Goal: Task Accomplishment & Management: Manage account settings

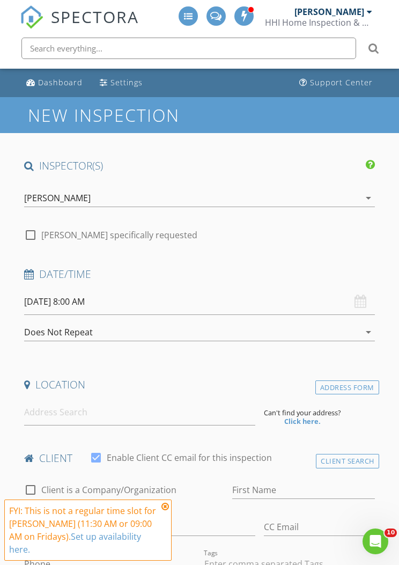
click at [357, 14] on div "[PERSON_NAME]" at bounding box center [330, 11] width 70 height 11
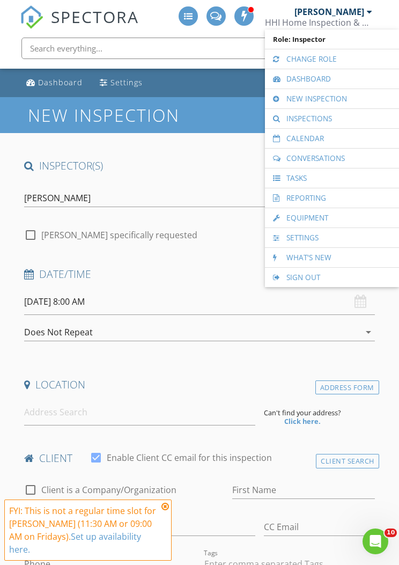
click at [335, 136] on link "Calendar" at bounding box center [332, 138] width 123 height 19
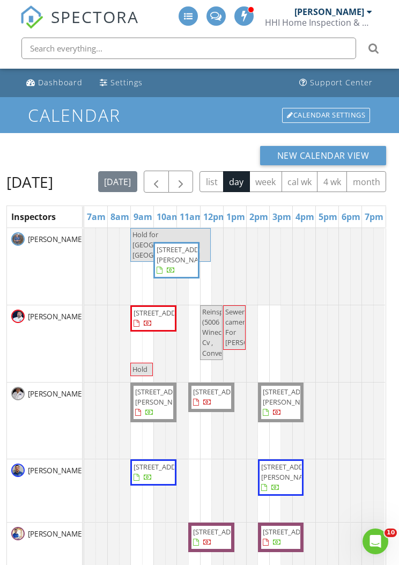
click at [194, 176] on button "button" at bounding box center [181, 182] width 25 height 22
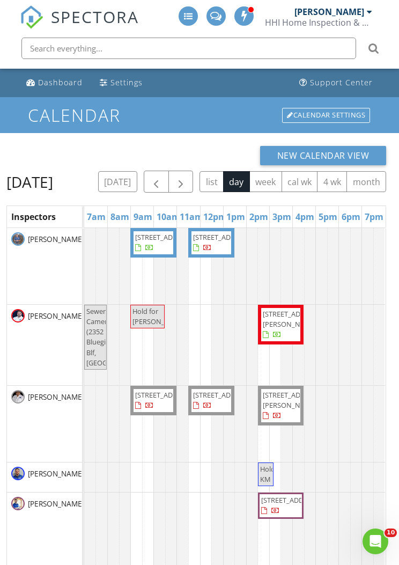
click at [194, 173] on button "button" at bounding box center [181, 182] width 25 height 22
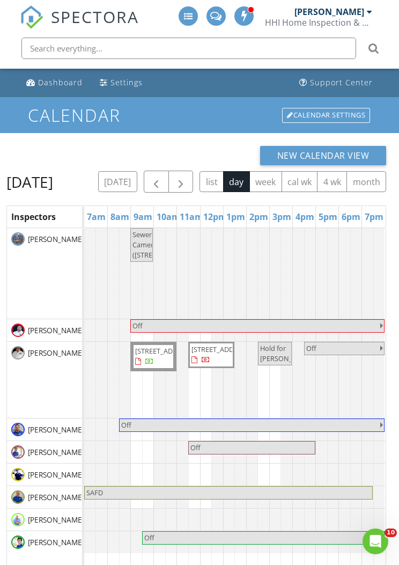
click at [149, 462] on td at bounding box center [148, 482] width 12 height 508
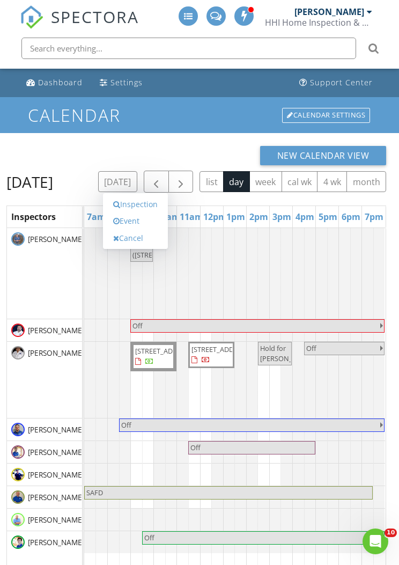
click at [147, 224] on link "Event" at bounding box center [135, 221] width 55 height 17
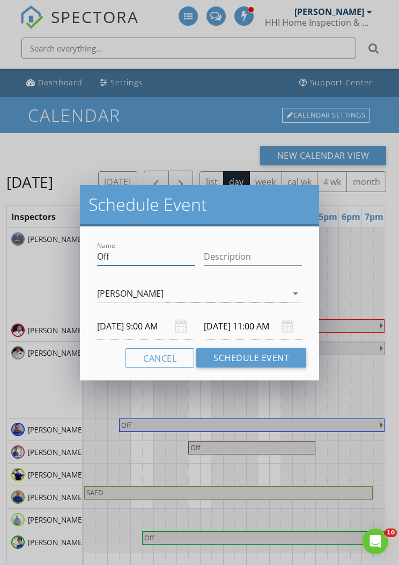
click at [149, 252] on input "Off" at bounding box center [146, 257] width 98 height 18
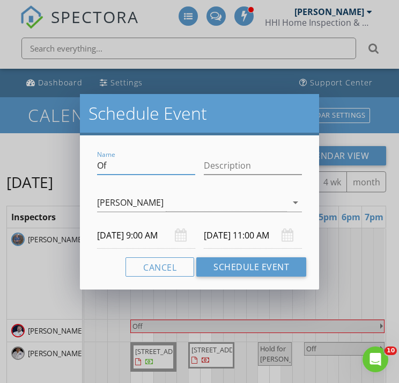
type input "O"
type input "Hold for [PERSON_NAME]"
click at [275, 268] on button "Schedule Event" at bounding box center [251, 266] width 110 height 19
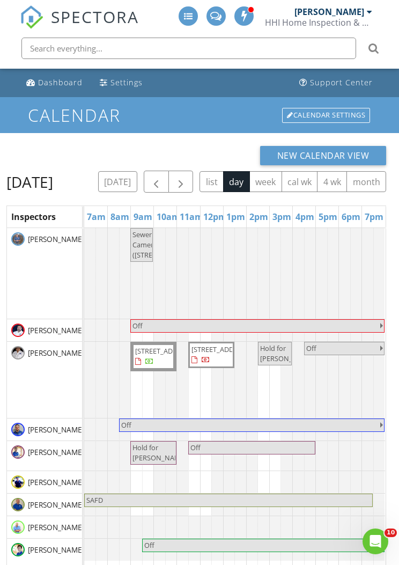
click at [187, 177] on span "button" at bounding box center [180, 182] width 13 height 13
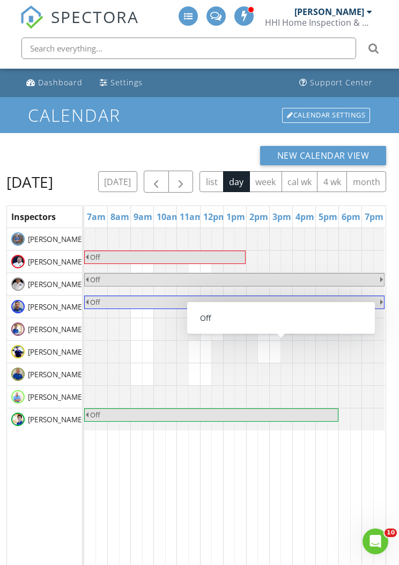
click at [278, 332] on link "Off" at bounding box center [281, 324] width 46 height 13
click at [280, 332] on link "Off" at bounding box center [281, 324] width 46 height 13
select select "7"
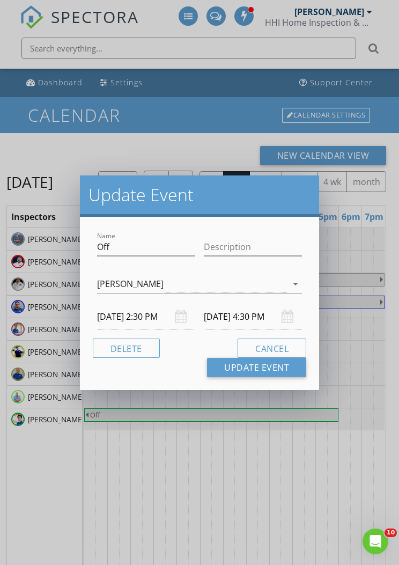
click at [154, 316] on input "08/31/2025 2:30 PM" at bounding box center [146, 317] width 98 height 26
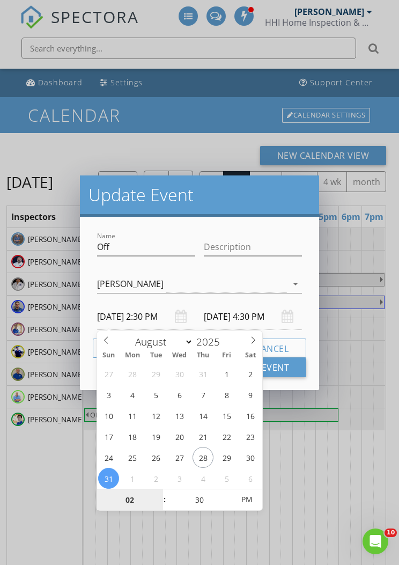
click at [125, 494] on input "02" at bounding box center [130, 500] width 66 height 21
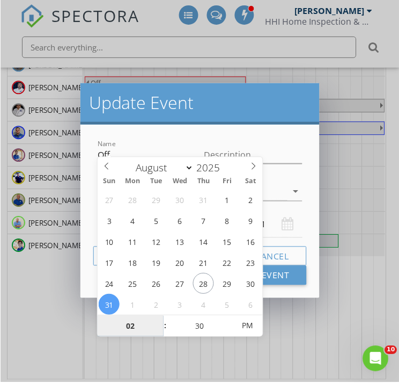
scroll to position [174, 0]
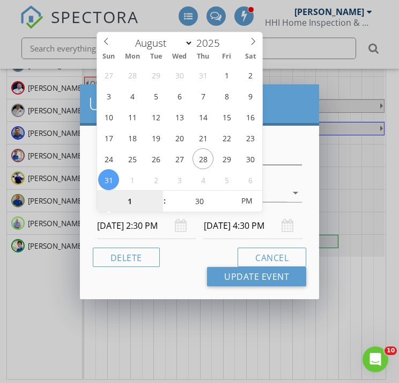
type input "11"
type input "01"
type input "08/31/2025 11:30 AM"
type input "08/31/2025 1:30 PM"
click at [184, 283] on div "Cancel Update Event" at bounding box center [200, 266] width 214 height 39
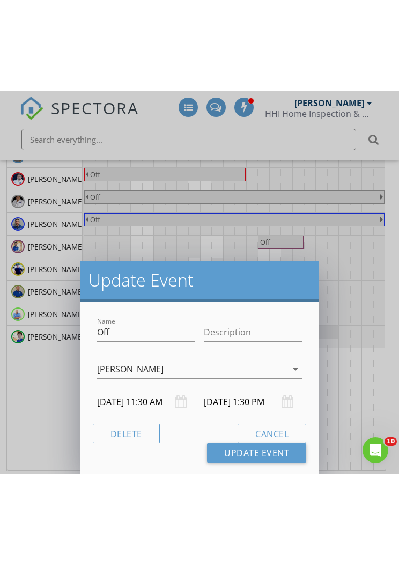
scroll to position [0, 0]
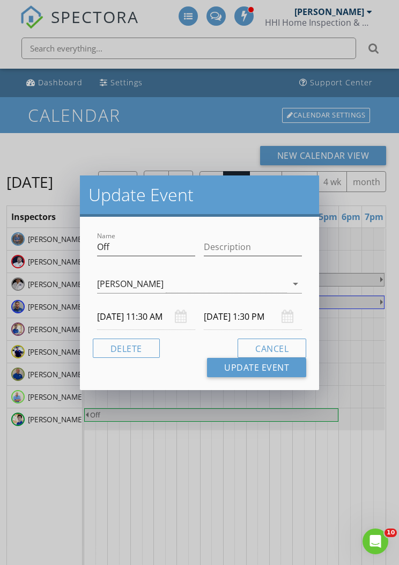
click at [261, 312] on input "08/31/2025 1:30 PM" at bounding box center [253, 317] width 98 height 26
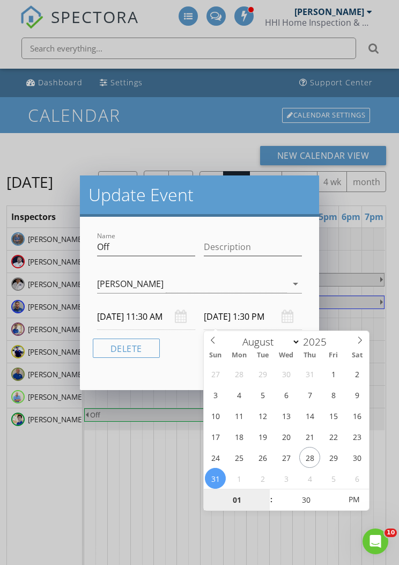
click at [236, 500] on input "01" at bounding box center [237, 500] width 66 height 21
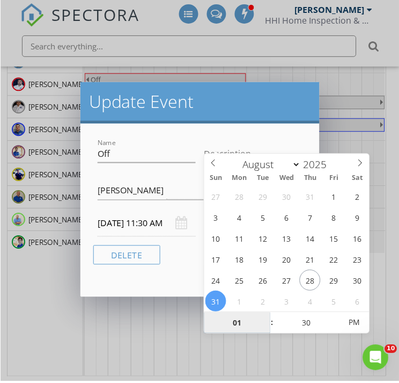
scroll to position [177, 0]
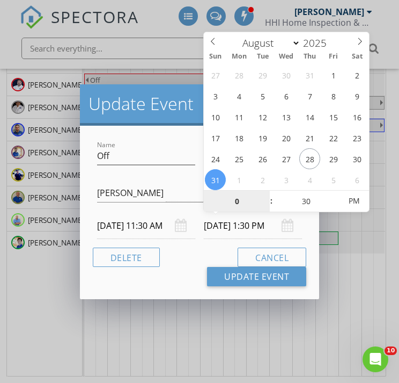
type input "04"
click at [189, 267] on div "Cancel Update Event" at bounding box center [200, 266] width 214 height 39
type input "08/31/2025 4:30 PM"
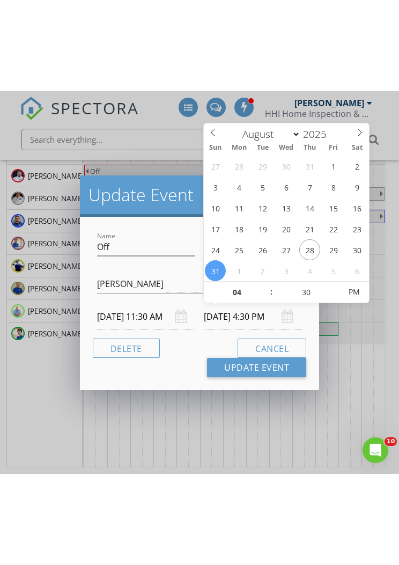
scroll to position [0, 0]
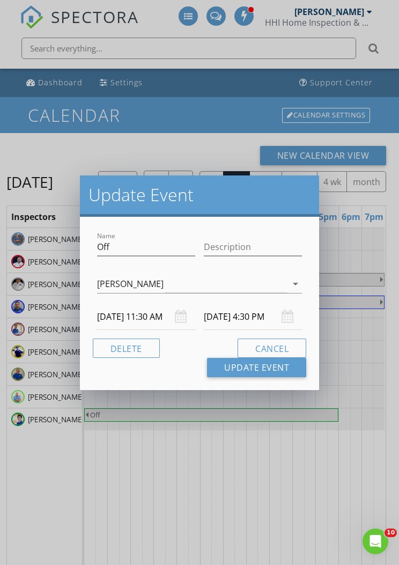
click at [273, 368] on button "Update Event" at bounding box center [256, 367] width 99 height 19
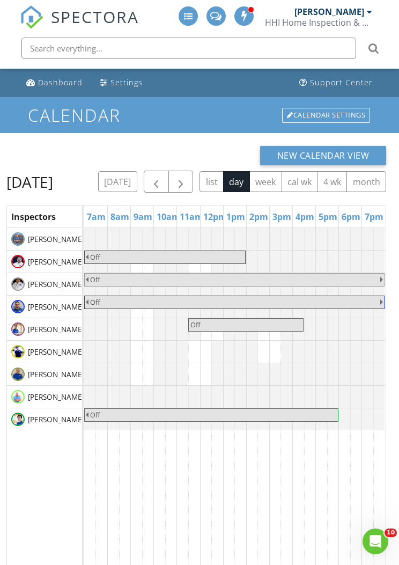
click at [169, 174] on button "button" at bounding box center [156, 182] width 25 height 22
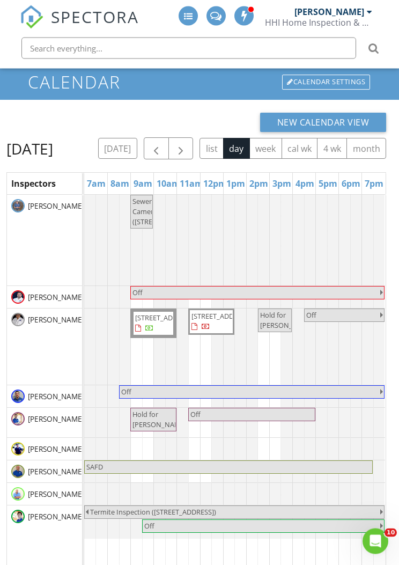
scroll to position [32, 0]
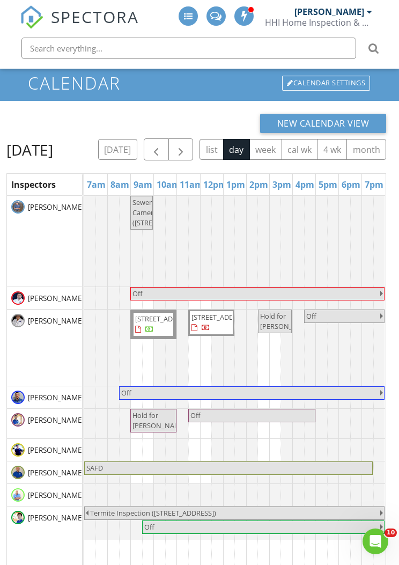
click at [169, 141] on button "button" at bounding box center [156, 149] width 25 height 22
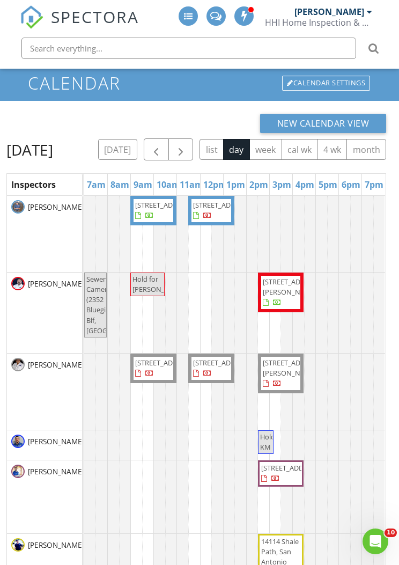
click at [194, 141] on button "button" at bounding box center [181, 149] width 25 height 22
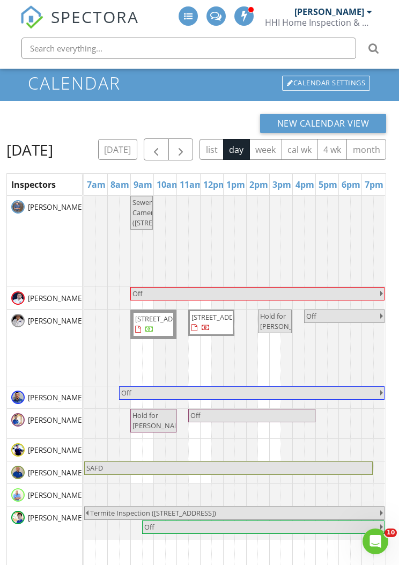
click at [169, 142] on button "button" at bounding box center [156, 149] width 25 height 22
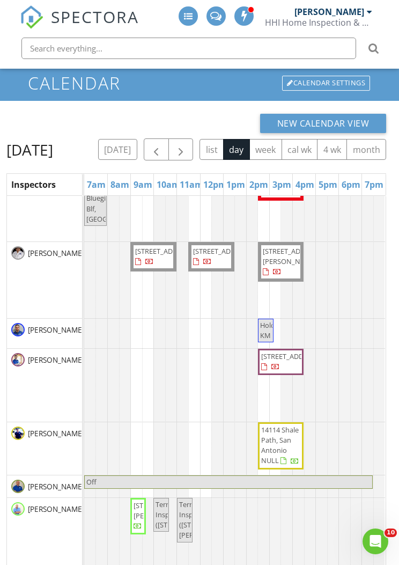
scroll to position [112, 0]
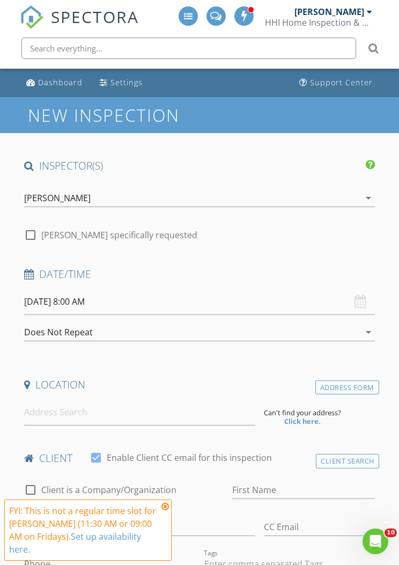
click at [358, 10] on div "[PERSON_NAME]" at bounding box center [330, 11] width 70 height 11
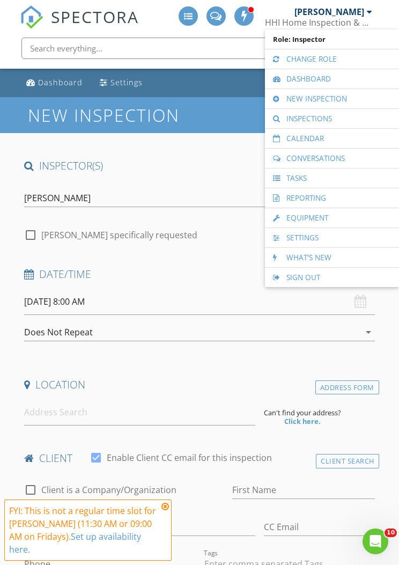
click at [337, 137] on link "Calendar" at bounding box center [332, 138] width 123 height 19
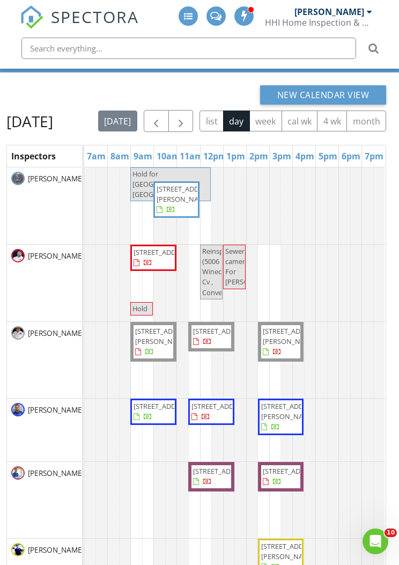
click at [187, 119] on span "button" at bounding box center [180, 121] width 13 height 13
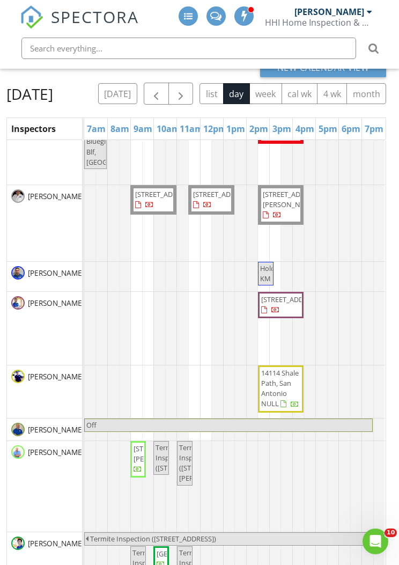
click at [378, 261] on div at bounding box center [333, 223] width 104 height 76
click at [187, 90] on span "button" at bounding box center [180, 93] width 13 height 13
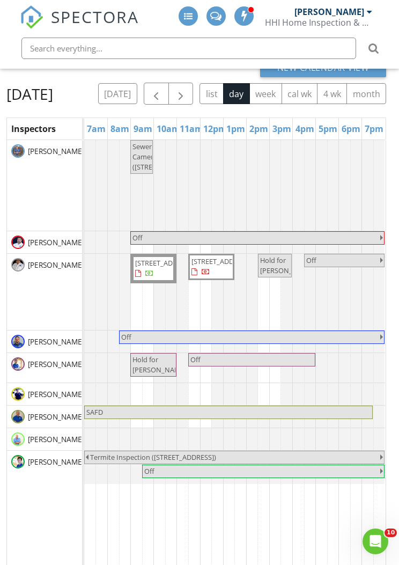
click at [187, 88] on span "button" at bounding box center [180, 93] width 13 height 13
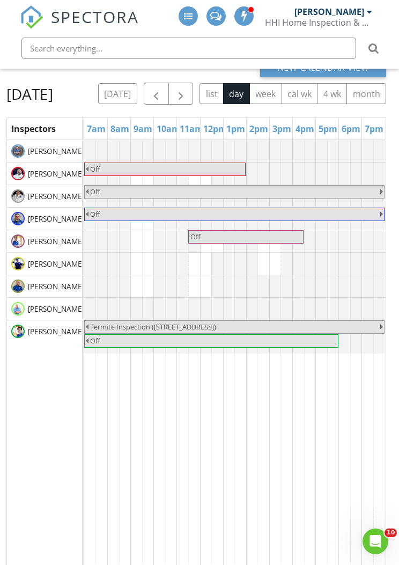
click at [187, 97] on span "button" at bounding box center [180, 93] width 13 height 13
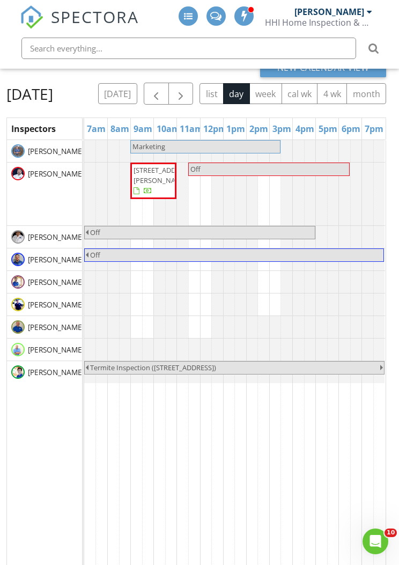
click at [187, 94] on span "button" at bounding box center [180, 93] width 13 height 13
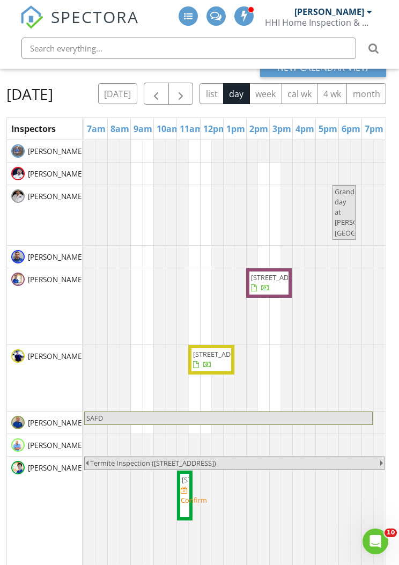
click at [187, 90] on span "button" at bounding box center [180, 93] width 13 height 13
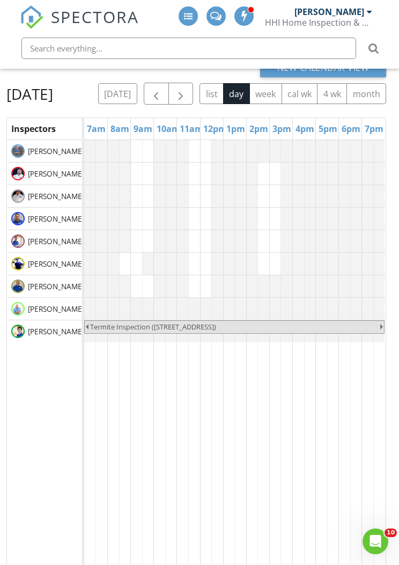
click at [187, 91] on span "button" at bounding box center [180, 93] width 13 height 13
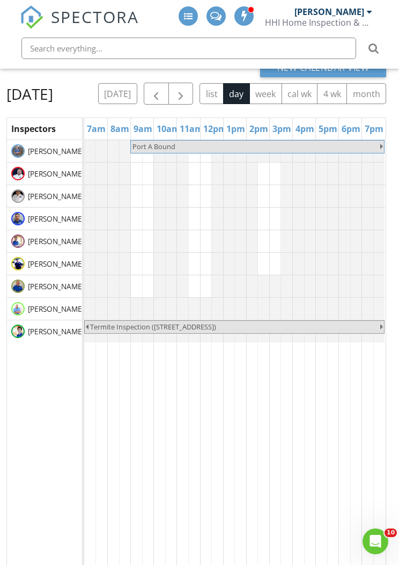
click at [194, 90] on button "button" at bounding box center [181, 94] width 25 height 22
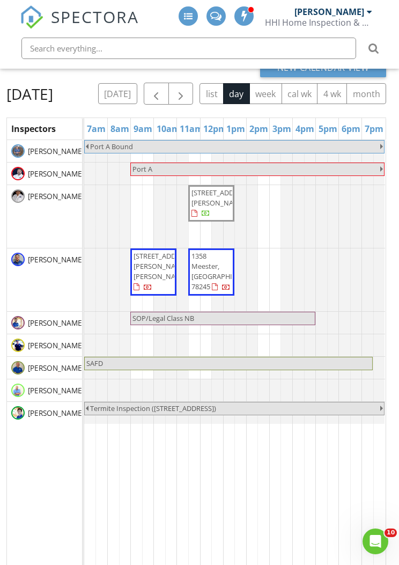
click at [194, 87] on button "button" at bounding box center [181, 94] width 25 height 22
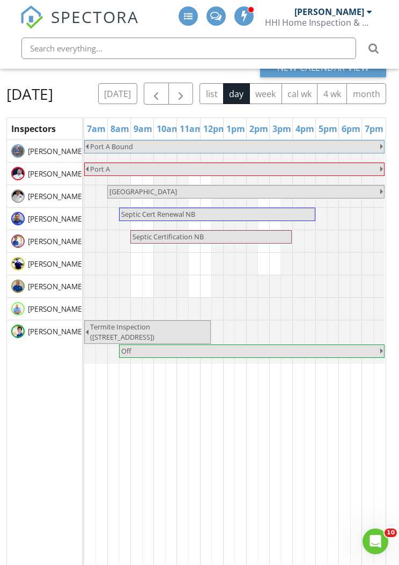
click at [187, 93] on span "button" at bounding box center [180, 93] width 13 height 13
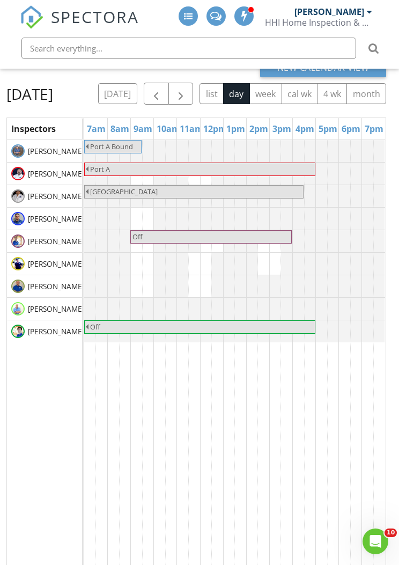
click at [187, 92] on span "button" at bounding box center [180, 93] width 13 height 13
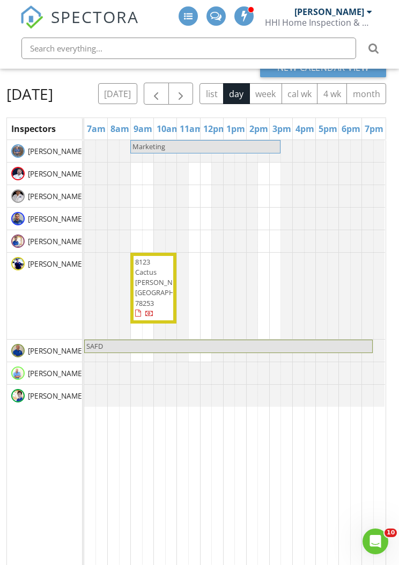
click at [187, 96] on span "button" at bounding box center [180, 93] width 13 height 13
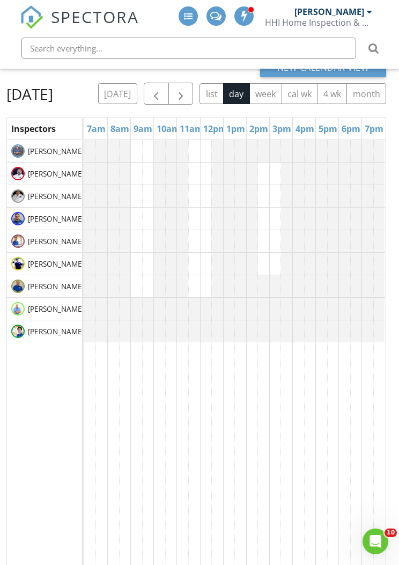
click at [187, 94] on span "button" at bounding box center [180, 93] width 13 height 13
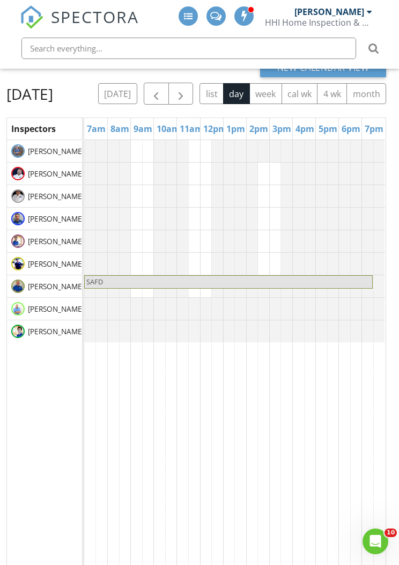
click at [187, 95] on span "button" at bounding box center [180, 93] width 13 height 13
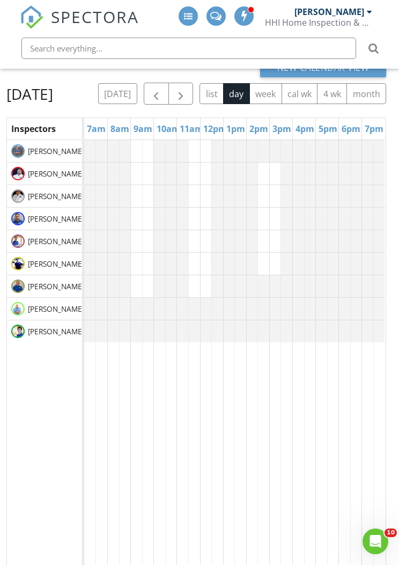
click at [194, 92] on button "button" at bounding box center [181, 94] width 25 height 22
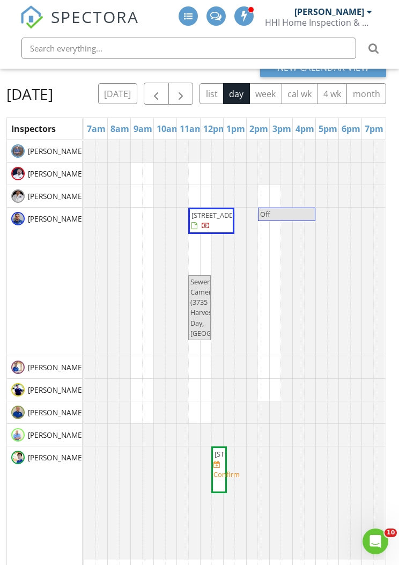
click at [187, 94] on span "button" at bounding box center [180, 93] width 13 height 13
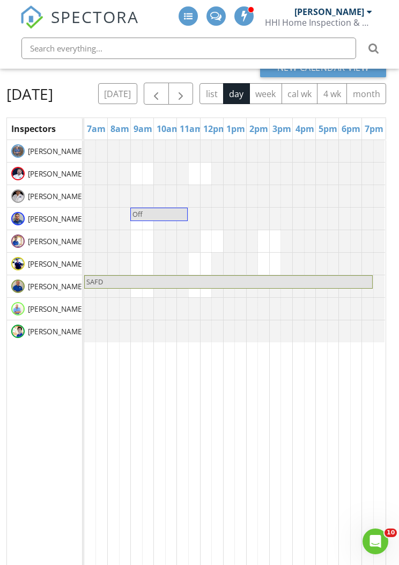
click at [187, 96] on span "button" at bounding box center [180, 93] width 13 height 13
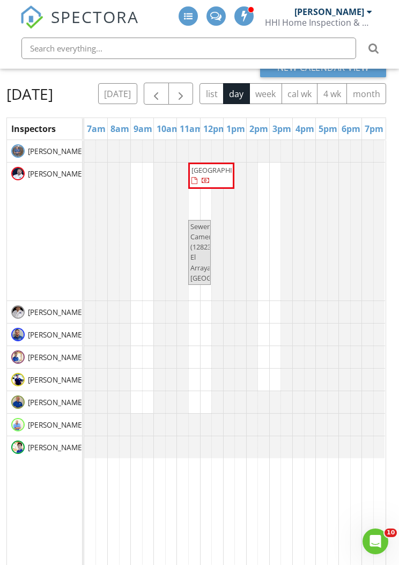
click at [187, 100] on span "button" at bounding box center [180, 93] width 13 height 13
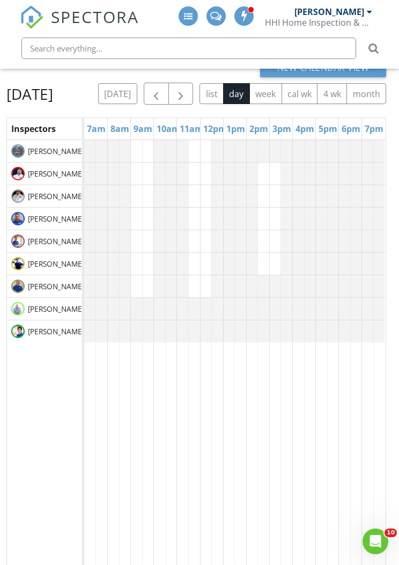
click at [187, 100] on span "button" at bounding box center [180, 93] width 13 height 13
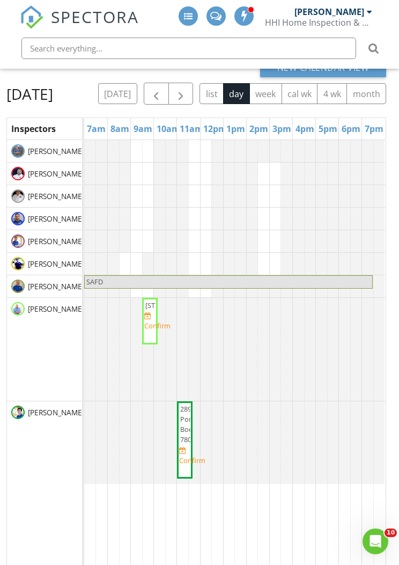
click at [187, 96] on span "button" at bounding box center [180, 93] width 13 height 13
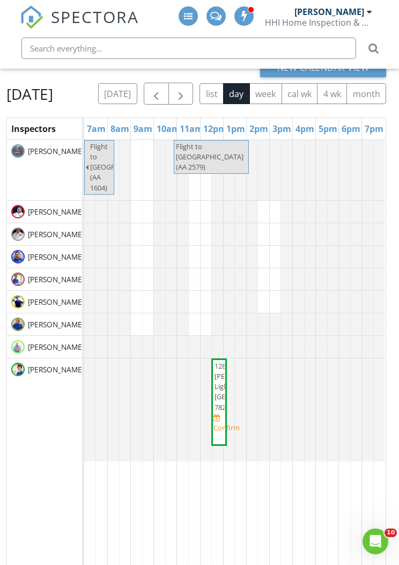
click at [194, 93] on button "button" at bounding box center [181, 94] width 25 height 22
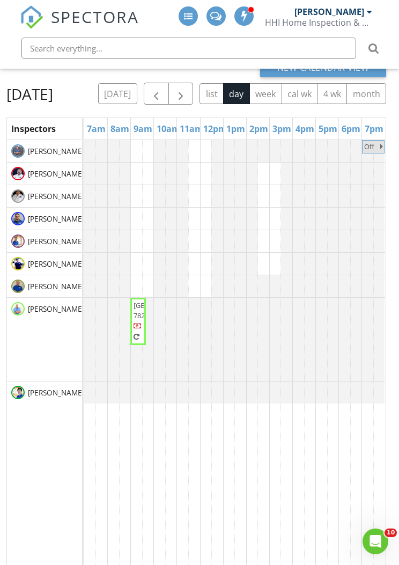
click at [194, 92] on button "button" at bounding box center [181, 94] width 25 height 22
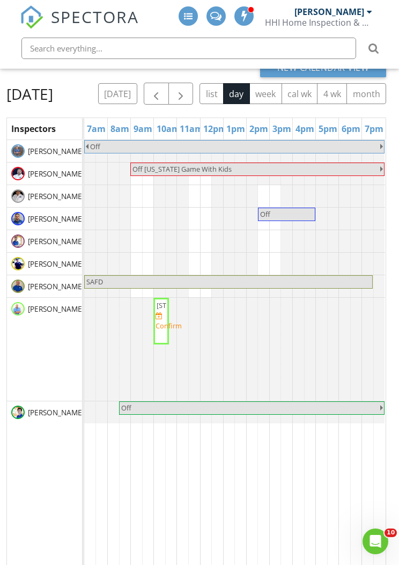
click at [194, 98] on button "button" at bounding box center [181, 94] width 25 height 22
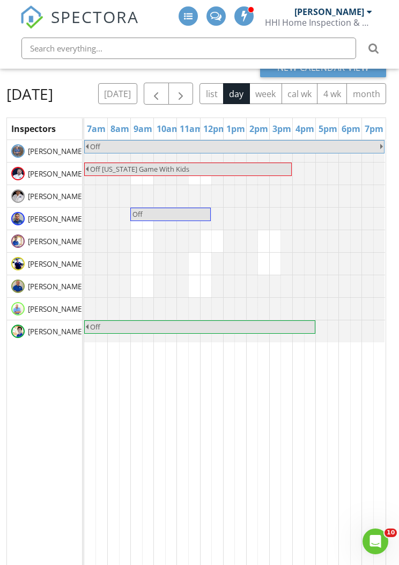
click at [194, 95] on button "button" at bounding box center [181, 94] width 25 height 22
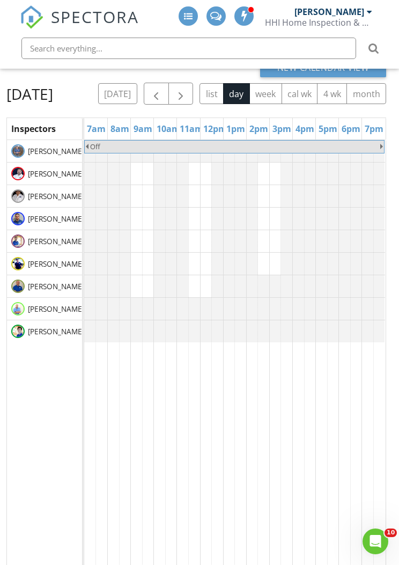
click at [194, 96] on button "button" at bounding box center [181, 94] width 25 height 22
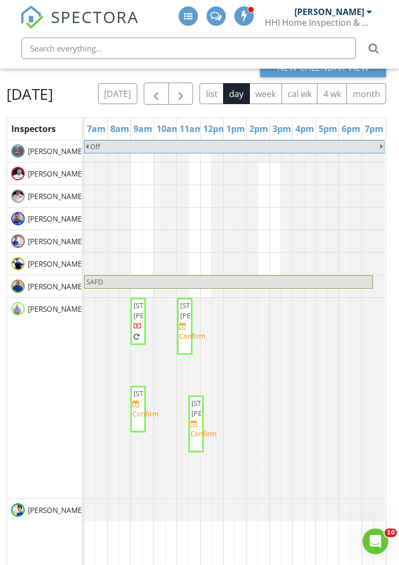
click at [194, 92] on button "button" at bounding box center [181, 94] width 25 height 22
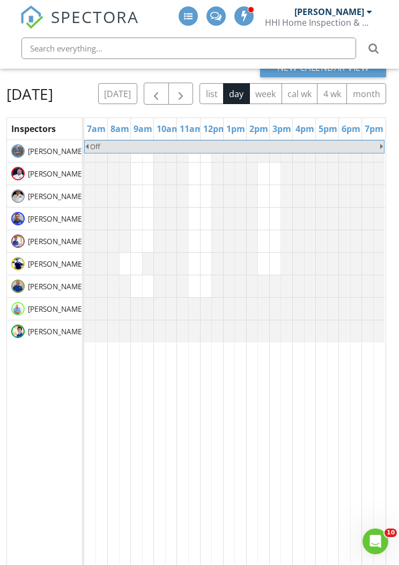
click at [386, 116] on div "New Calendar View [DATE] [DATE] list day week cal wk 4 wk month Inspectors 7am …" at bounding box center [199, 353] width 386 height 590
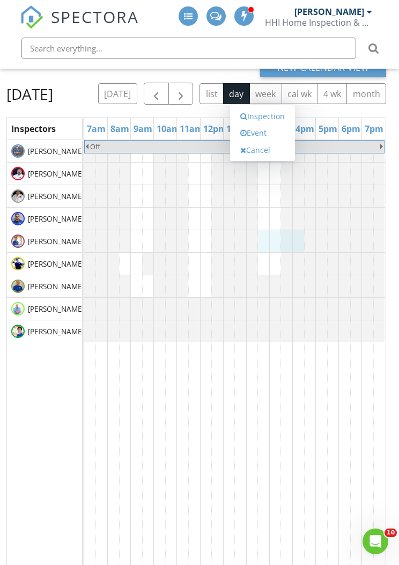
click at [391, 108] on div "New Calendar View [DATE] [DATE] list day week cal wk 4 wk month Inspectors 7am …" at bounding box center [199, 353] width 386 height 590
click at [275, 138] on link "Event" at bounding box center [262, 133] width 55 height 17
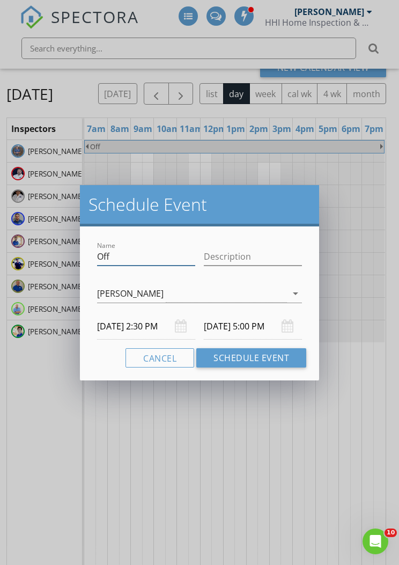
click at [164, 260] on input "Off" at bounding box center [146, 257] width 98 height 18
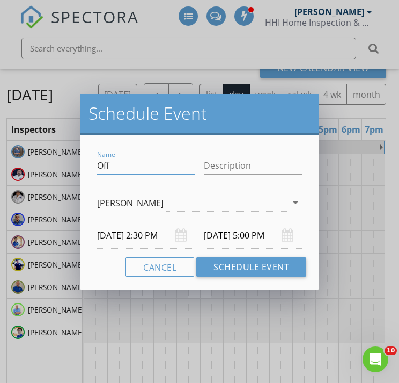
scroll to position [88, 0]
type input "O"
type input "Lawyer 4pm"
click at [266, 268] on button "Schedule Event" at bounding box center [251, 266] width 110 height 19
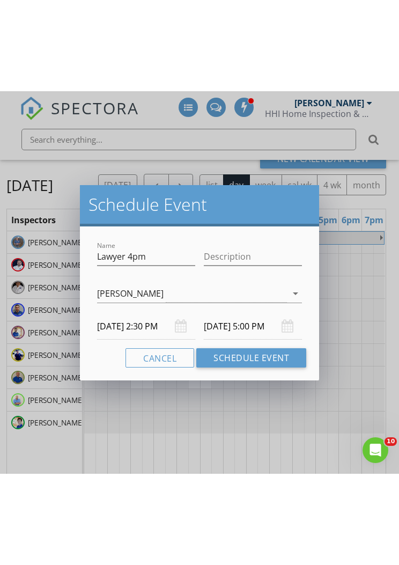
scroll to position [0, 0]
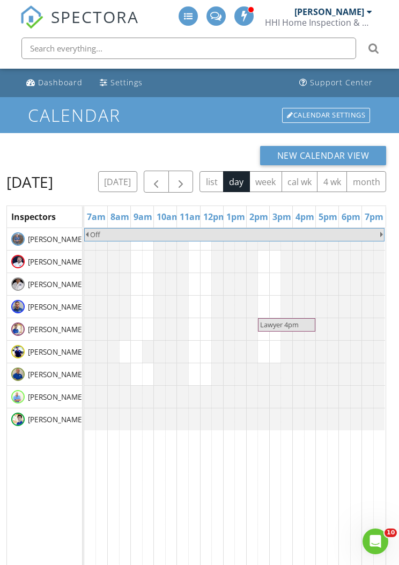
click at [393, 184] on div "New Calendar View [DATE] [DATE] list day week cal wk 4 wk month Inspectors 7am …" at bounding box center [199, 437] width 399 height 609
click at [194, 176] on button "button" at bounding box center [181, 182] width 25 height 22
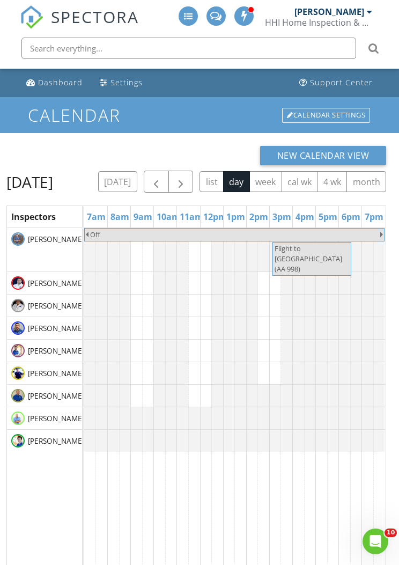
click at [169, 179] on button "button" at bounding box center [156, 182] width 25 height 22
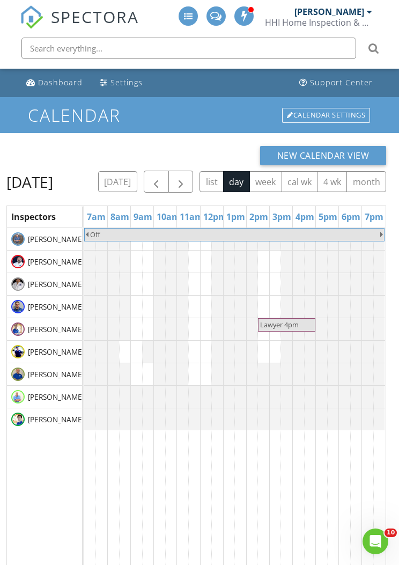
click at [163, 182] on span "button" at bounding box center [156, 182] width 13 height 13
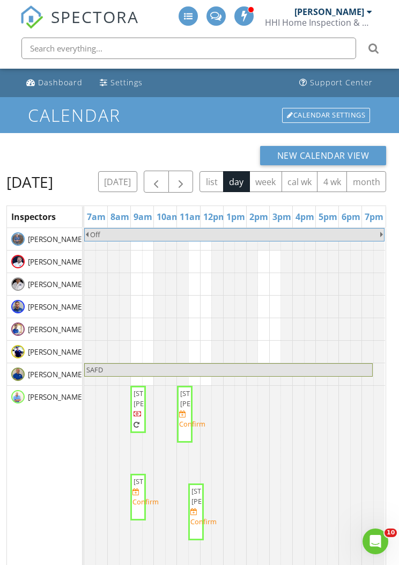
click at [163, 177] on span "button" at bounding box center [156, 182] width 13 height 13
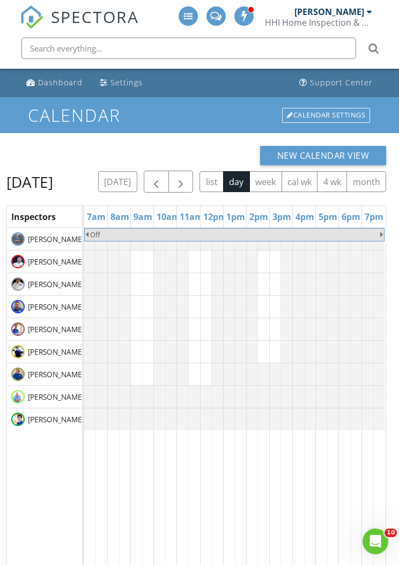
click at [163, 178] on span "button" at bounding box center [156, 182] width 13 height 13
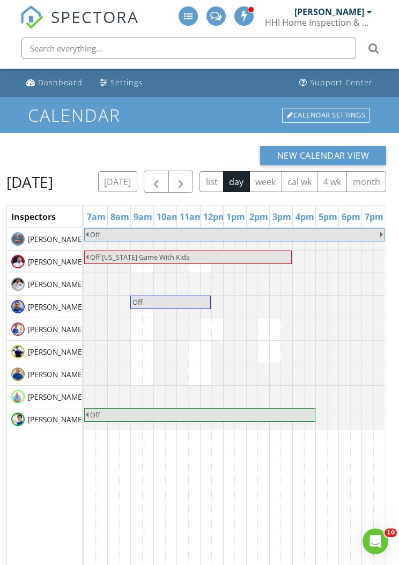
click at [169, 179] on button "button" at bounding box center [156, 182] width 25 height 22
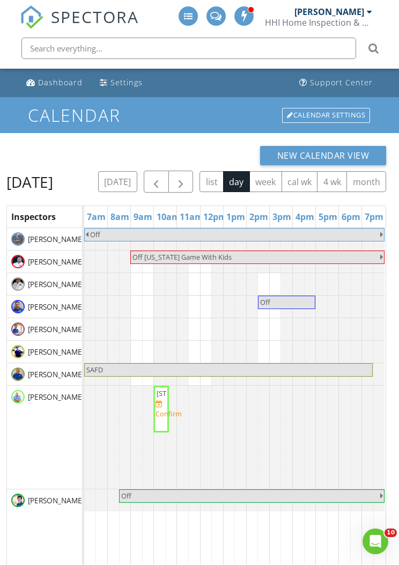
click at [163, 179] on span "button" at bounding box center [156, 182] width 13 height 13
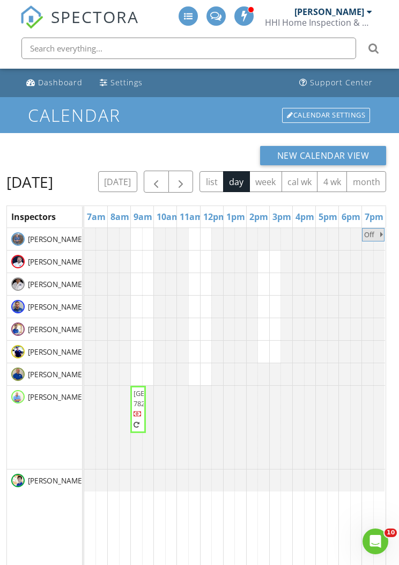
click at [194, 174] on button "button" at bounding box center [181, 182] width 25 height 22
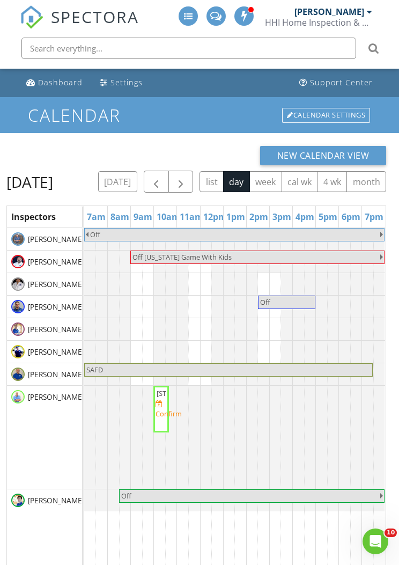
click at [187, 180] on span "button" at bounding box center [180, 182] width 13 height 13
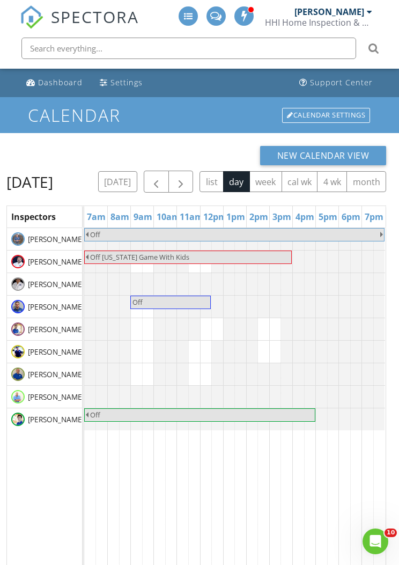
click at [187, 183] on span "button" at bounding box center [180, 182] width 13 height 13
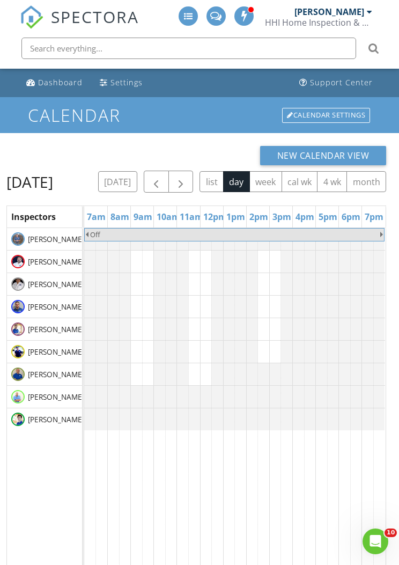
click at [187, 181] on span "button" at bounding box center [180, 182] width 13 height 13
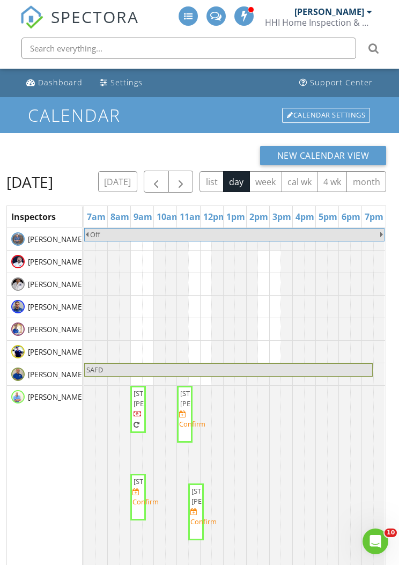
click at [187, 179] on span "button" at bounding box center [180, 182] width 13 height 13
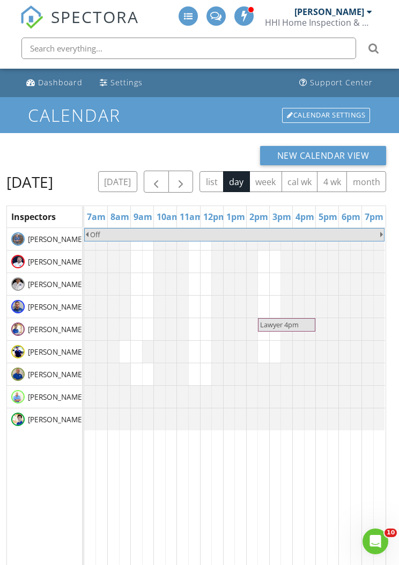
click at [194, 183] on button "button" at bounding box center [181, 182] width 25 height 22
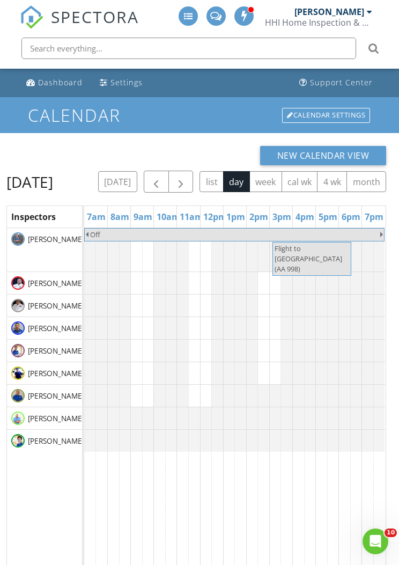
click at [194, 178] on button "button" at bounding box center [181, 182] width 25 height 22
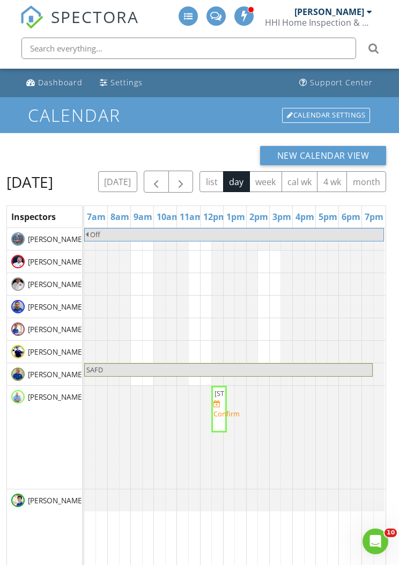
click at [194, 172] on button "button" at bounding box center [181, 182] width 25 height 22
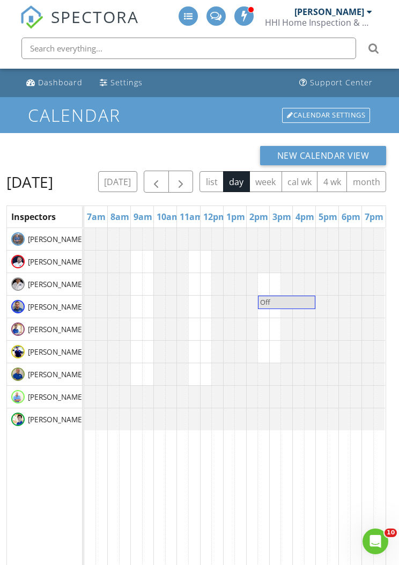
click at [194, 175] on button "button" at bounding box center [181, 182] width 25 height 22
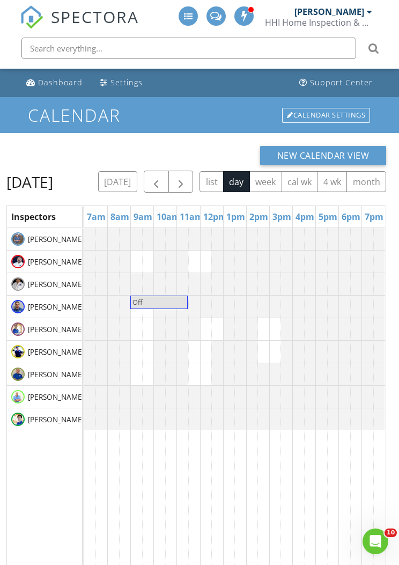
click at [194, 179] on button "button" at bounding box center [181, 182] width 25 height 22
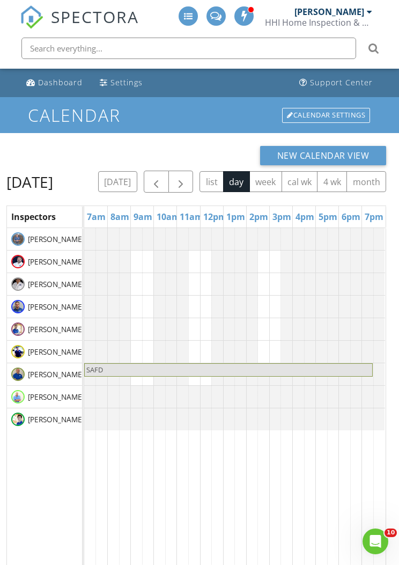
click at [194, 179] on button "button" at bounding box center [181, 182] width 25 height 22
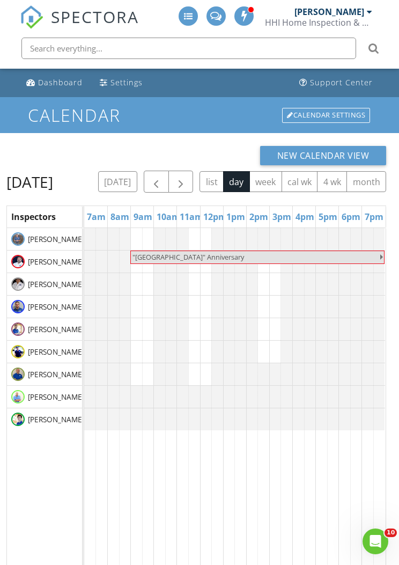
click at [194, 178] on button "button" at bounding box center [181, 182] width 25 height 22
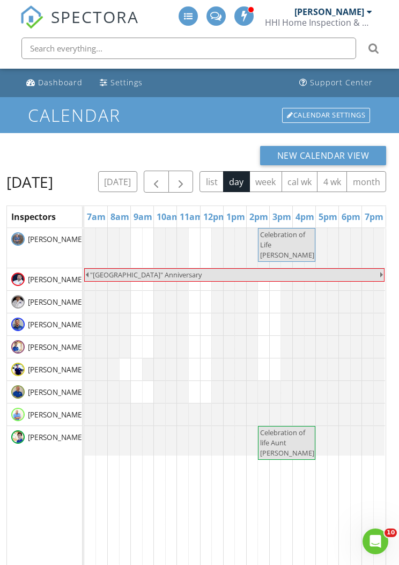
click at [194, 176] on button "button" at bounding box center [181, 182] width 25 height 22
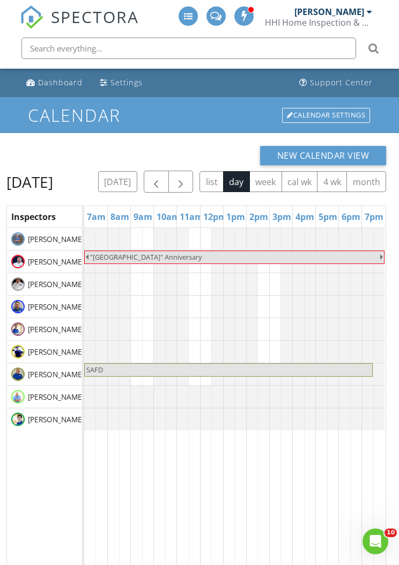
click at [194, 179] on button "button" at bounding box center [181, 182] width 25 height 22
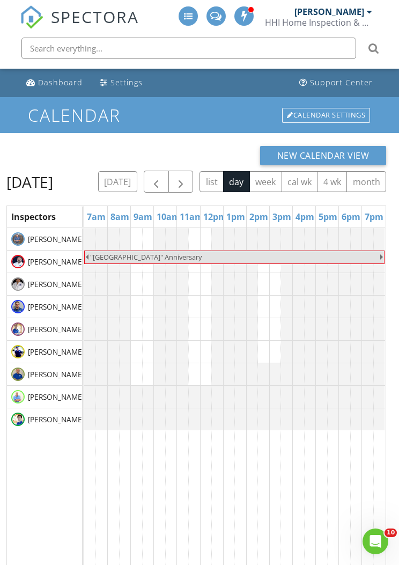
click at [194, 176] on button "button" at bounding box center [181, 182] width 25 height 22
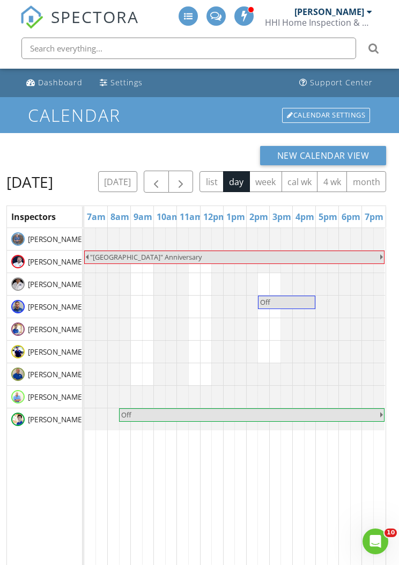
click at [187, 178] on span "button" at bounding box center [180, 182] width 13 height 13
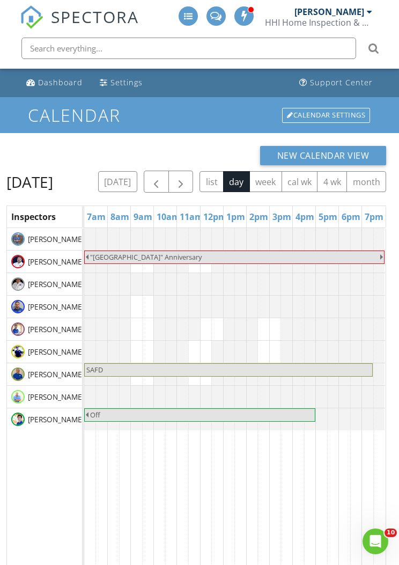
click at [194, 176] on button "button" at bounding box center [181, 182] width 25 height 22
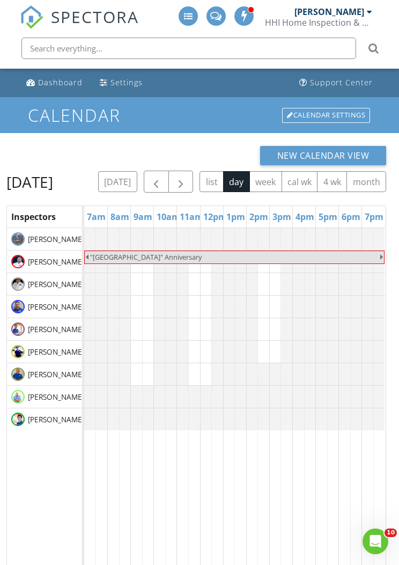
click at [194, 180] on button "button" at bounding box center [181, 182] width 25 height 22
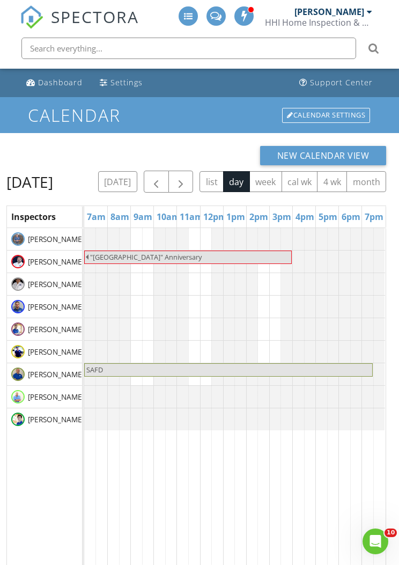
click at [187, 182] on span "button" at bounding box center [180, 182] width 13 height 13
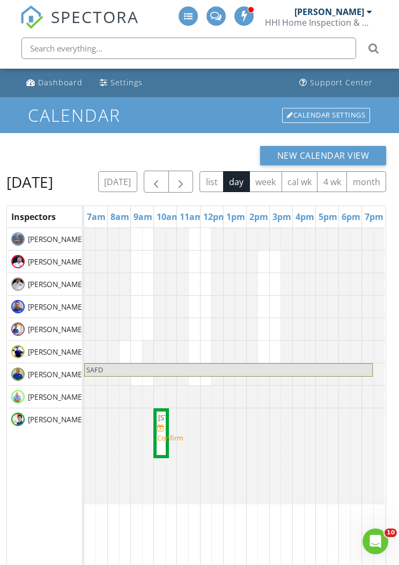
click at [137, 179] on button "[DATE]" at bounding box center [117, 181] width 39 height 21
